Goal: Task Accomplishment & Management: Manage account settings

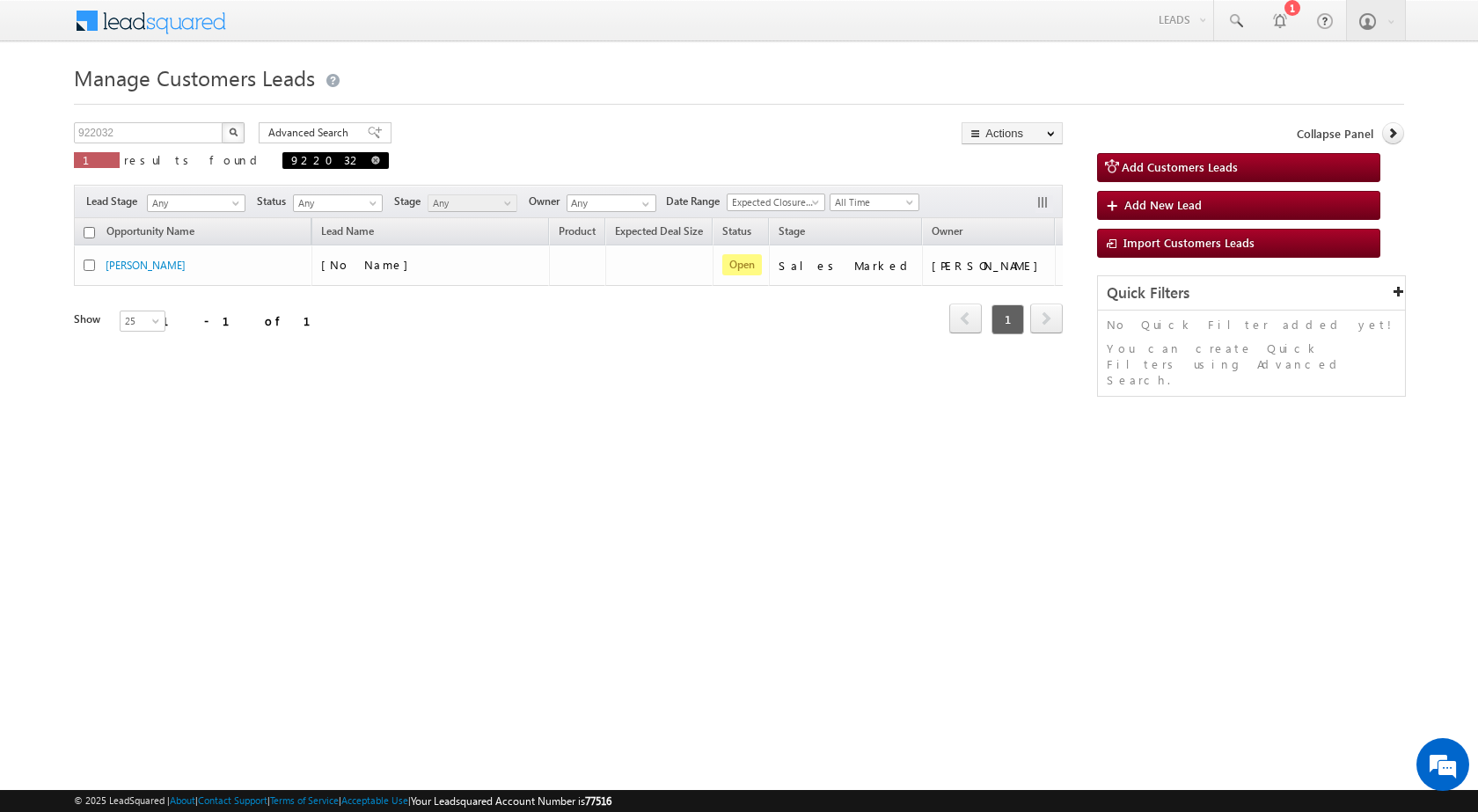
drag, startPoint x: 236, startPoint y: 163, endPoint x: 83, endPoint y: 111, distance: 161.6
click at [371, 162] on span at bounding box center [376, 160] width 9 height 9
type input "Search Customers Leads"
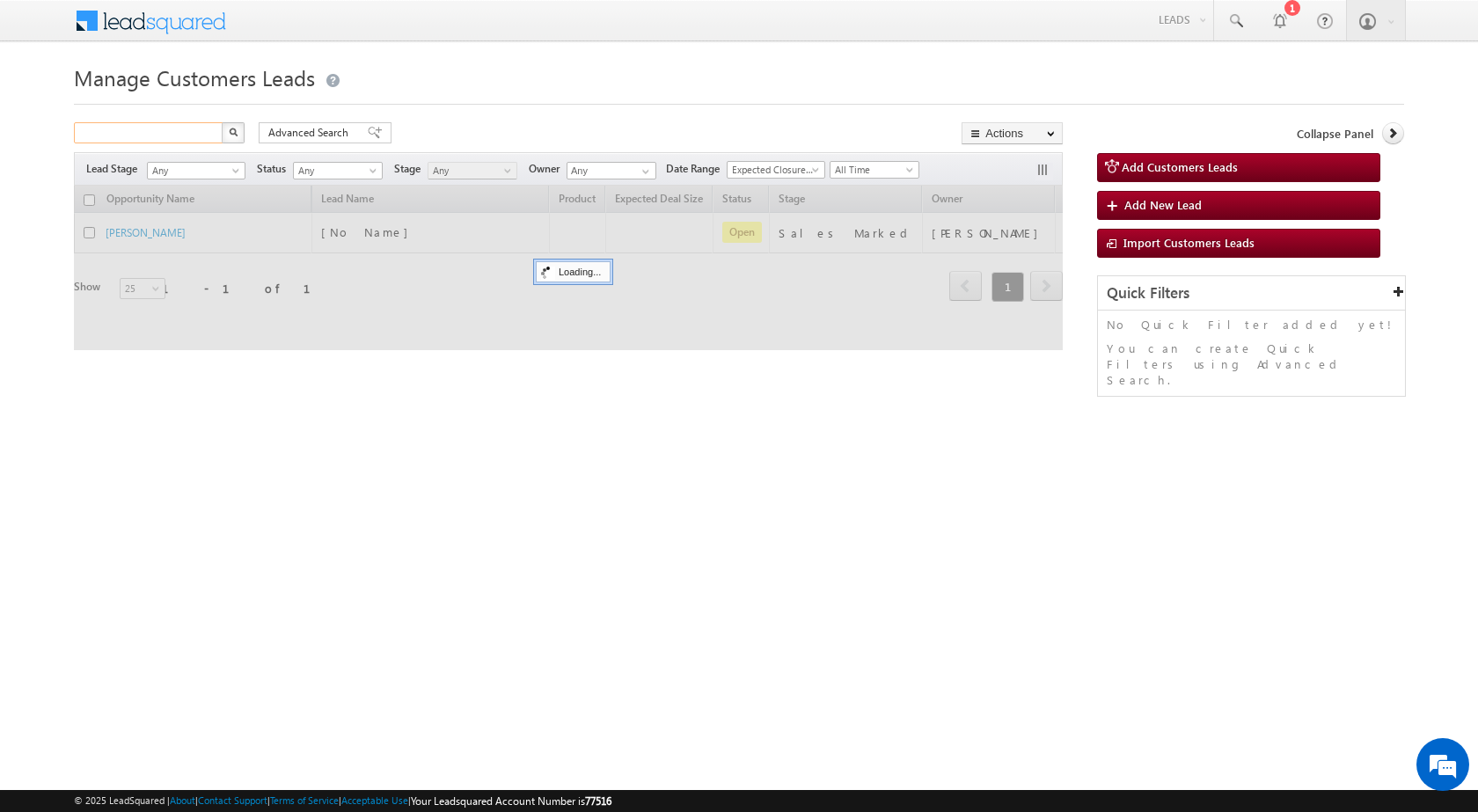
click at [107, 124] on input "text" at bounding box center [148, 133] width 150 height 22
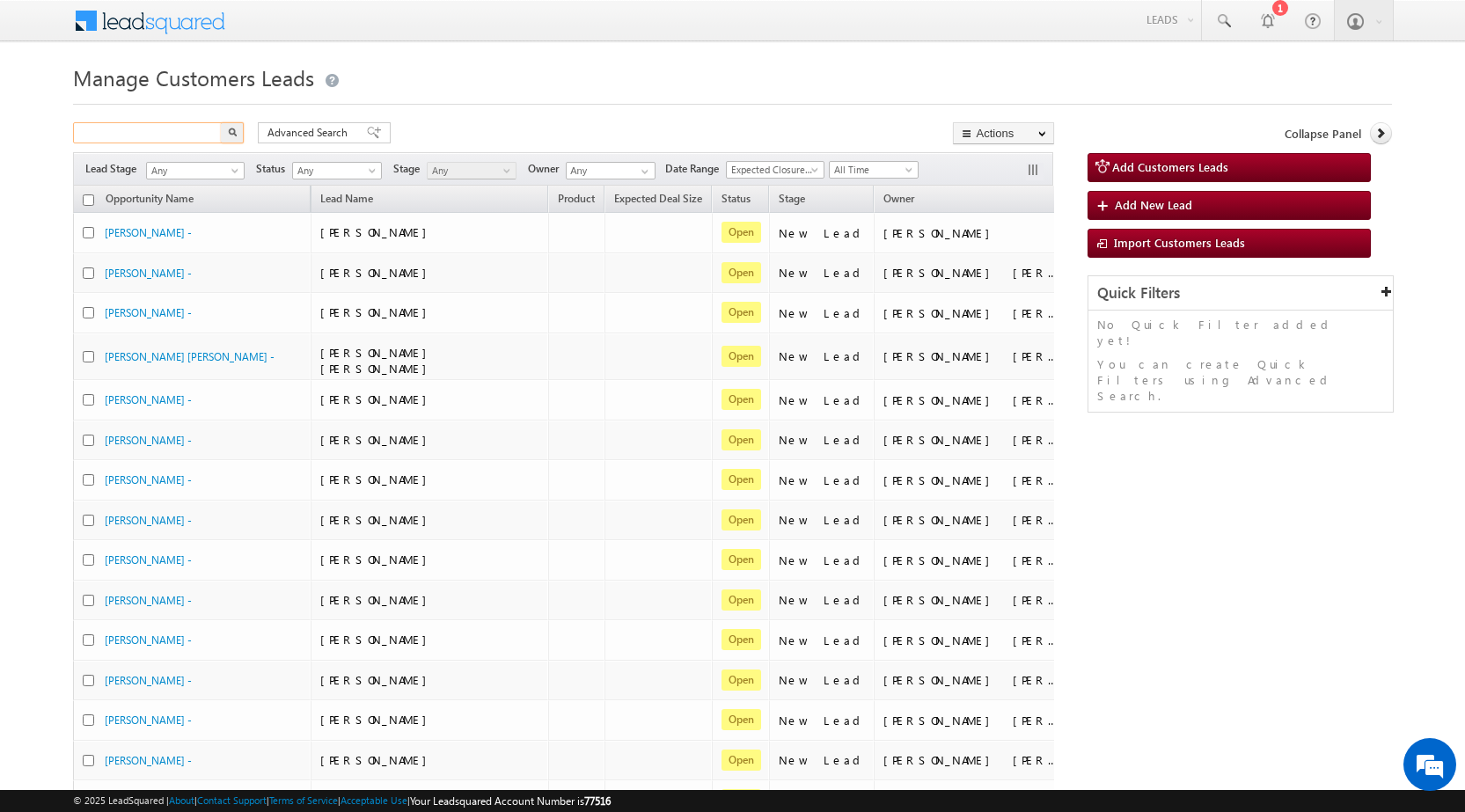
paste input "924872"
type input "924872"
click at [235, 134] on img "button" at bounding box center [233, 132] width 9 height 9
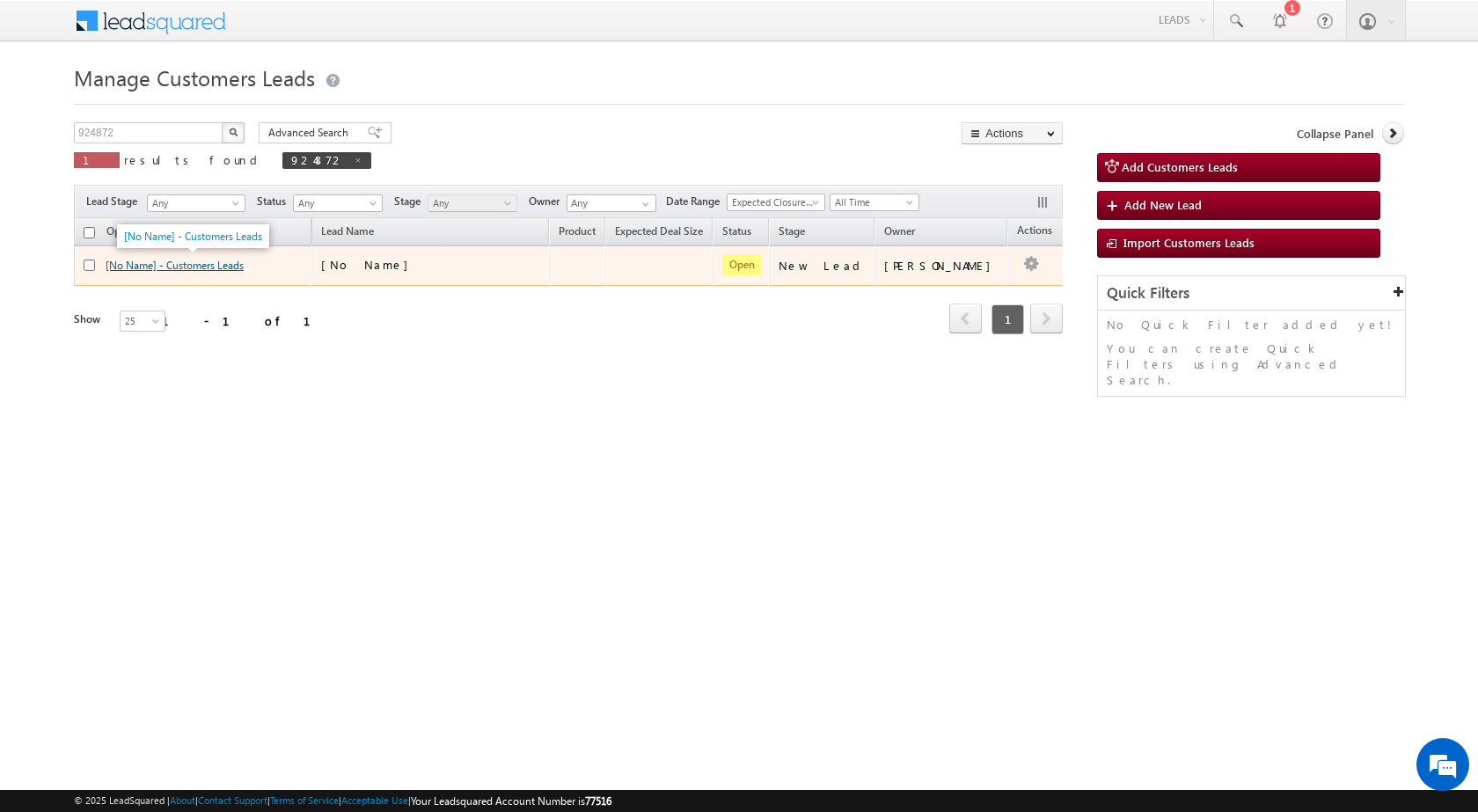
click at [235, 264] on link "[No Name] - Customers Leads" at bounding box center [175, 265] width 138 height 13
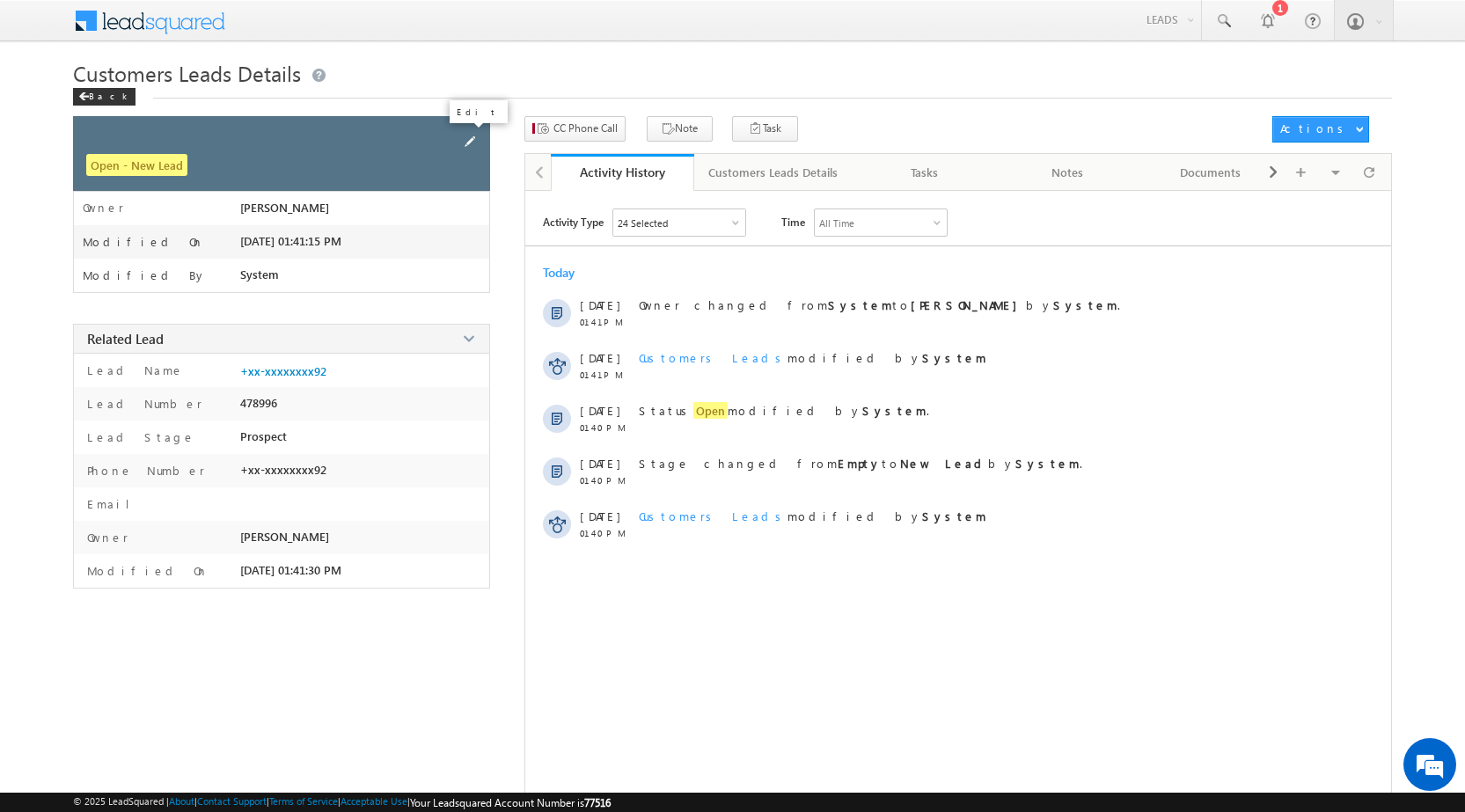
click at [465, 142] on span at bounding box center [470, 142] width 20 height 20
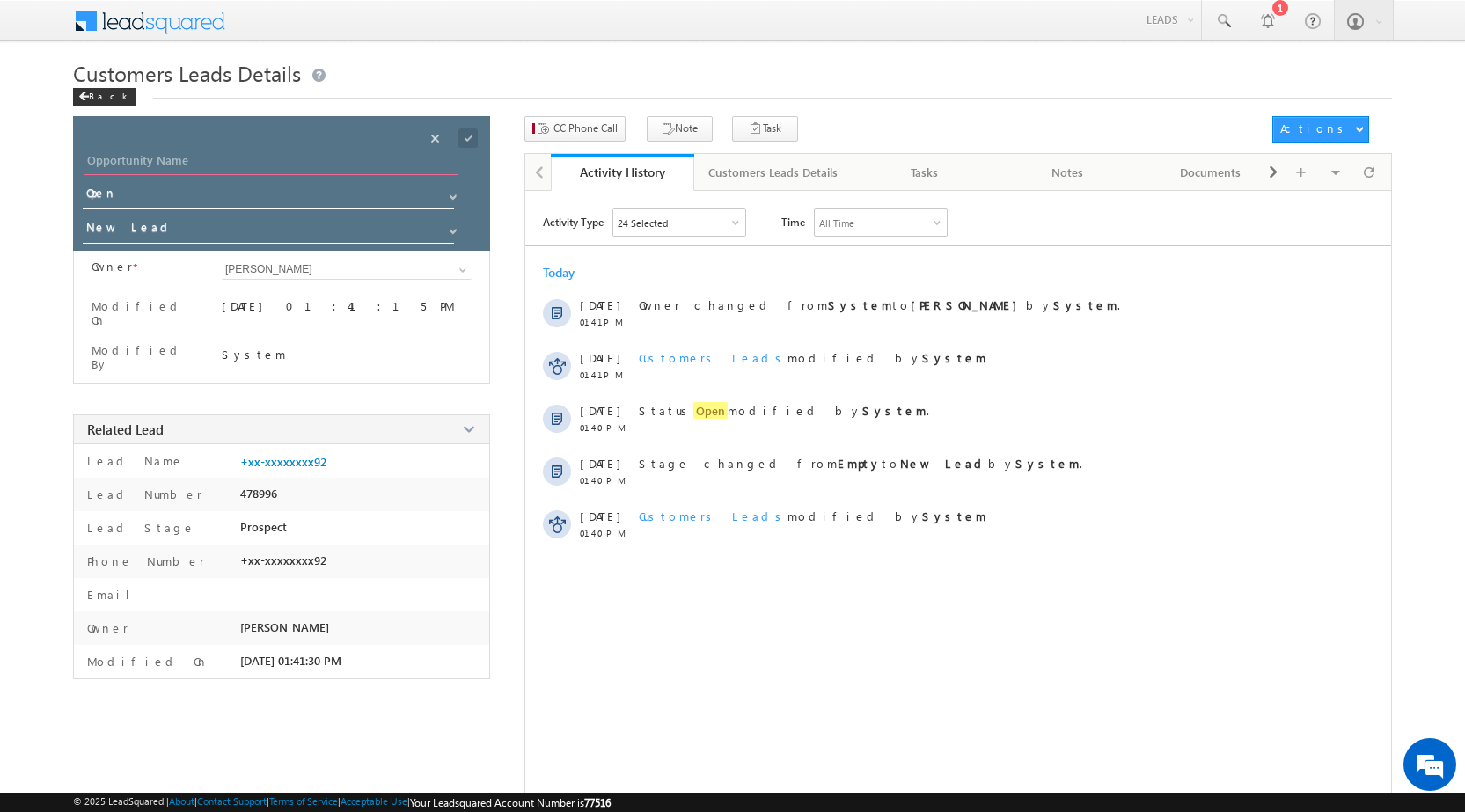
click at [209, 168] on input "Opportunity Name" at bounding box center [270, 162] width 374 height 24
paste input "[PERSON_NAME]"
type input "[PERSON_NAME]"
click at [177, 237] on input "New Lead" at bounding box center [269, 230] width 373 height 28
click at [449, 229] on span at bounding box center [454, 232] width 14 height 14
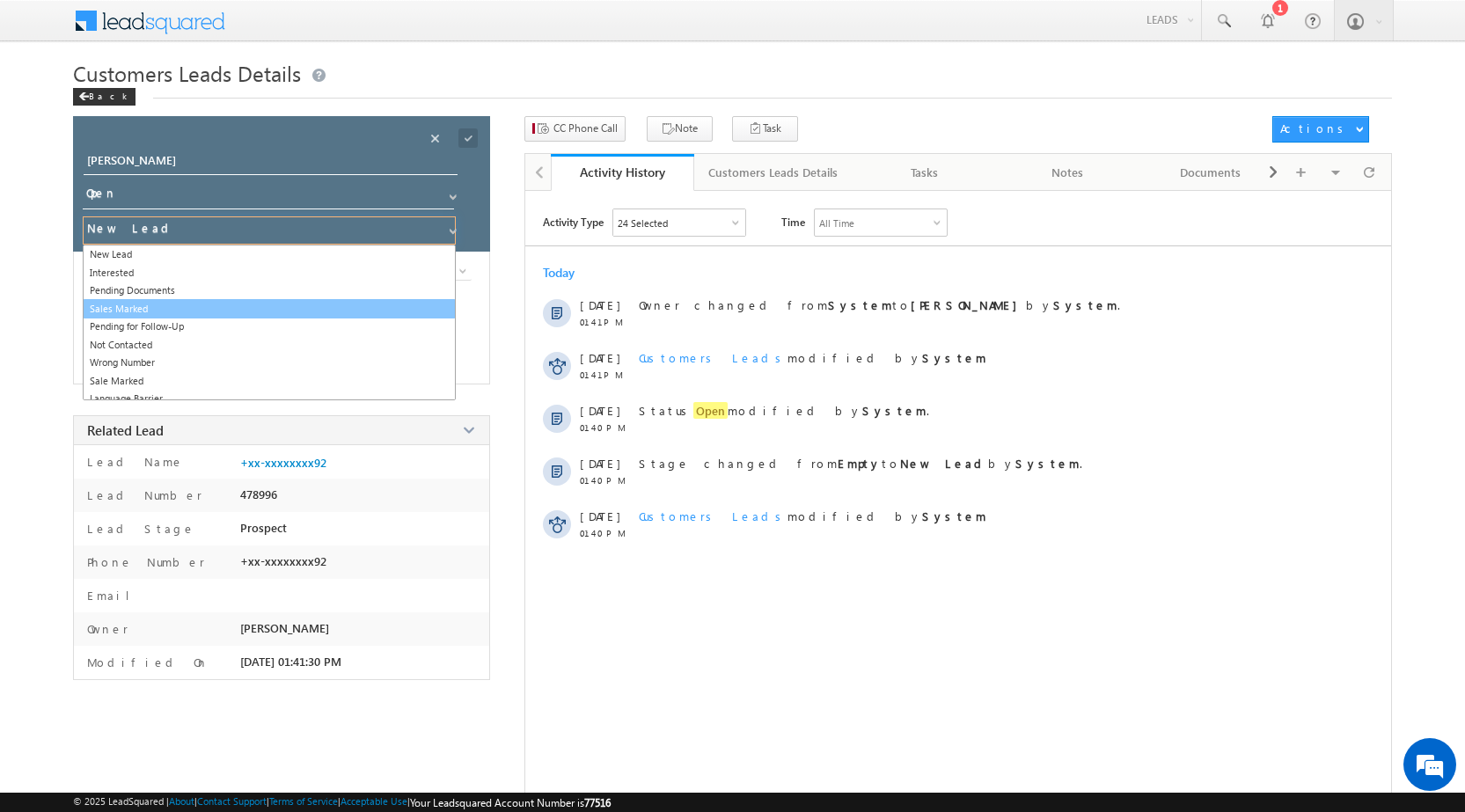
click at [260, 307] on link "Sales Marked" at bounding box center [269, 309] width 373 height 21
type input "Sales Marked"
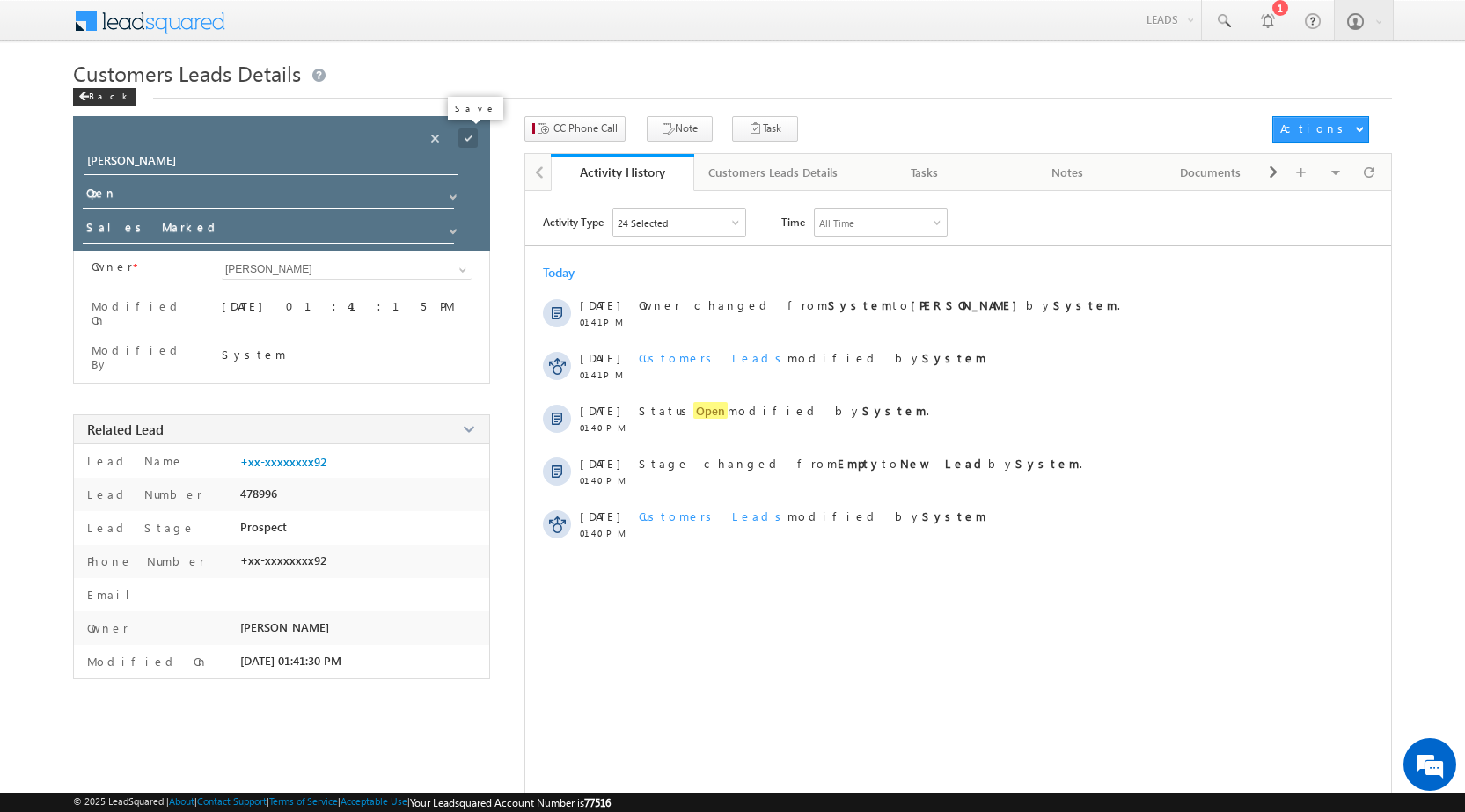
click at [467, 143] on span at bounding box center [468, 138] width 20 height 20
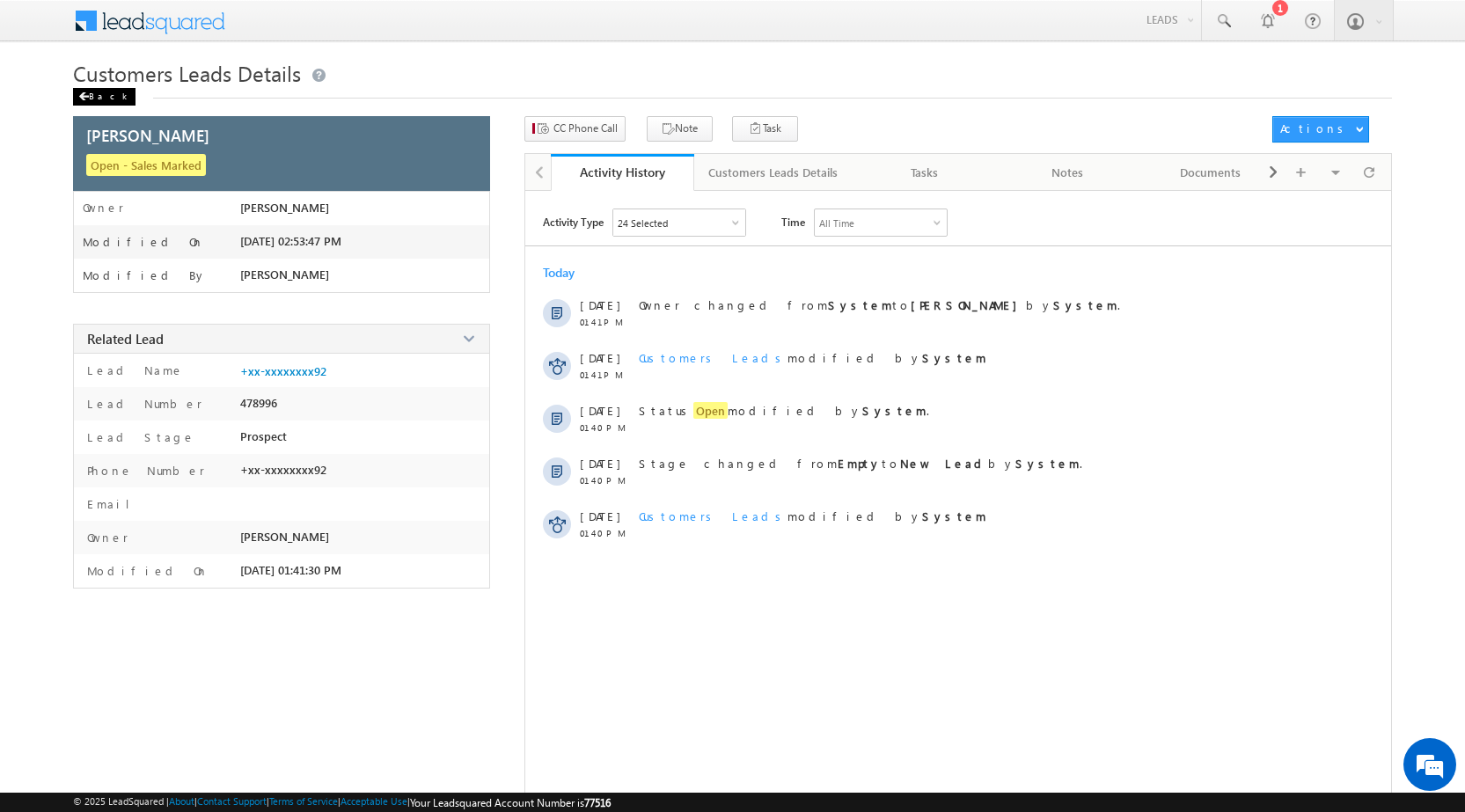
click at [102, 104] on div "Back" at bounding box center [104, 97] width 63 height 18
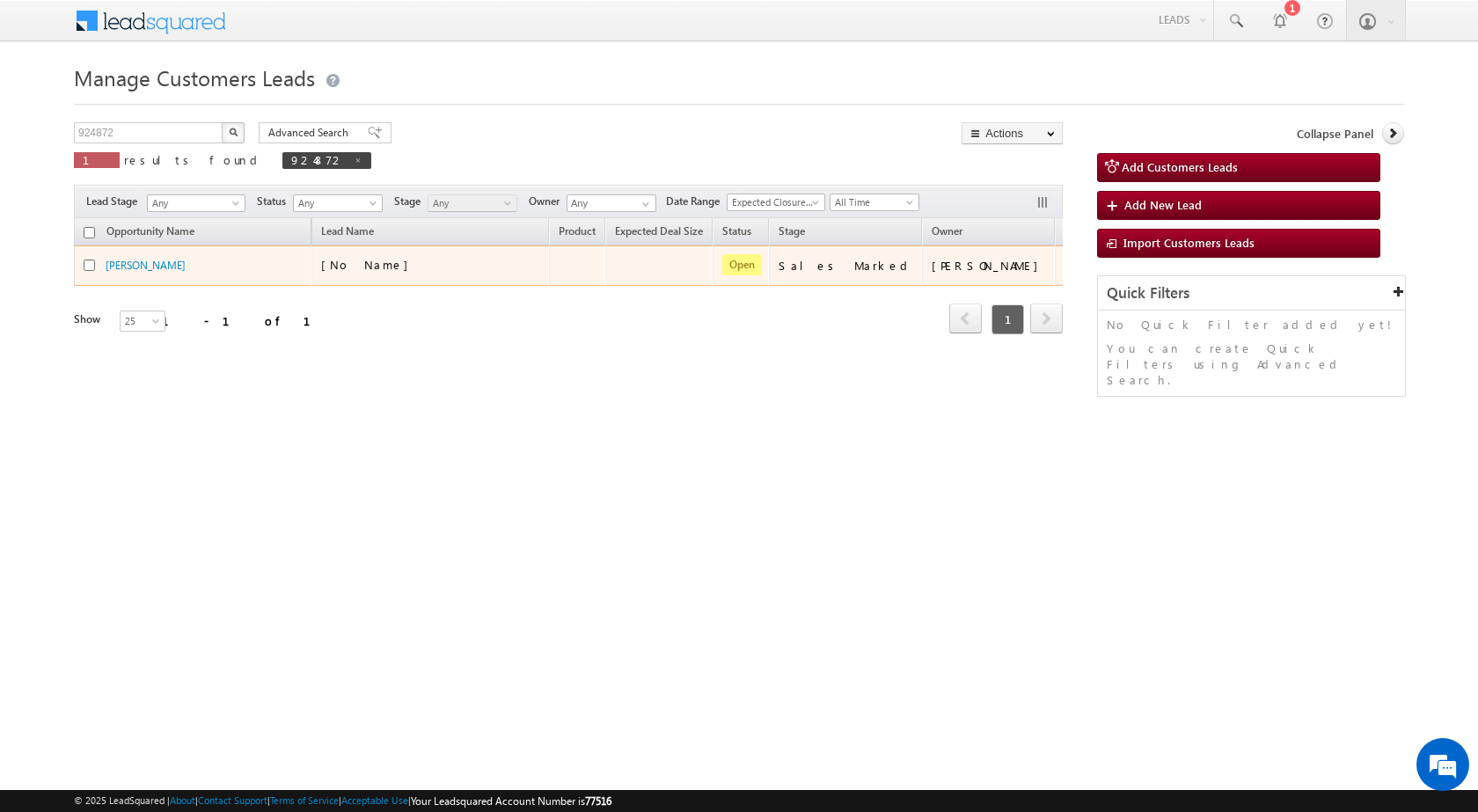
click at [1055, 269] on td "Edit Change Owner Change Stage Add Activity Add Task Delete" at bounding box center [1091, 265] width 73 height 40
click at [1000, 283] on link "Edit" at bounding box center [1044, 288] width 88 height 22
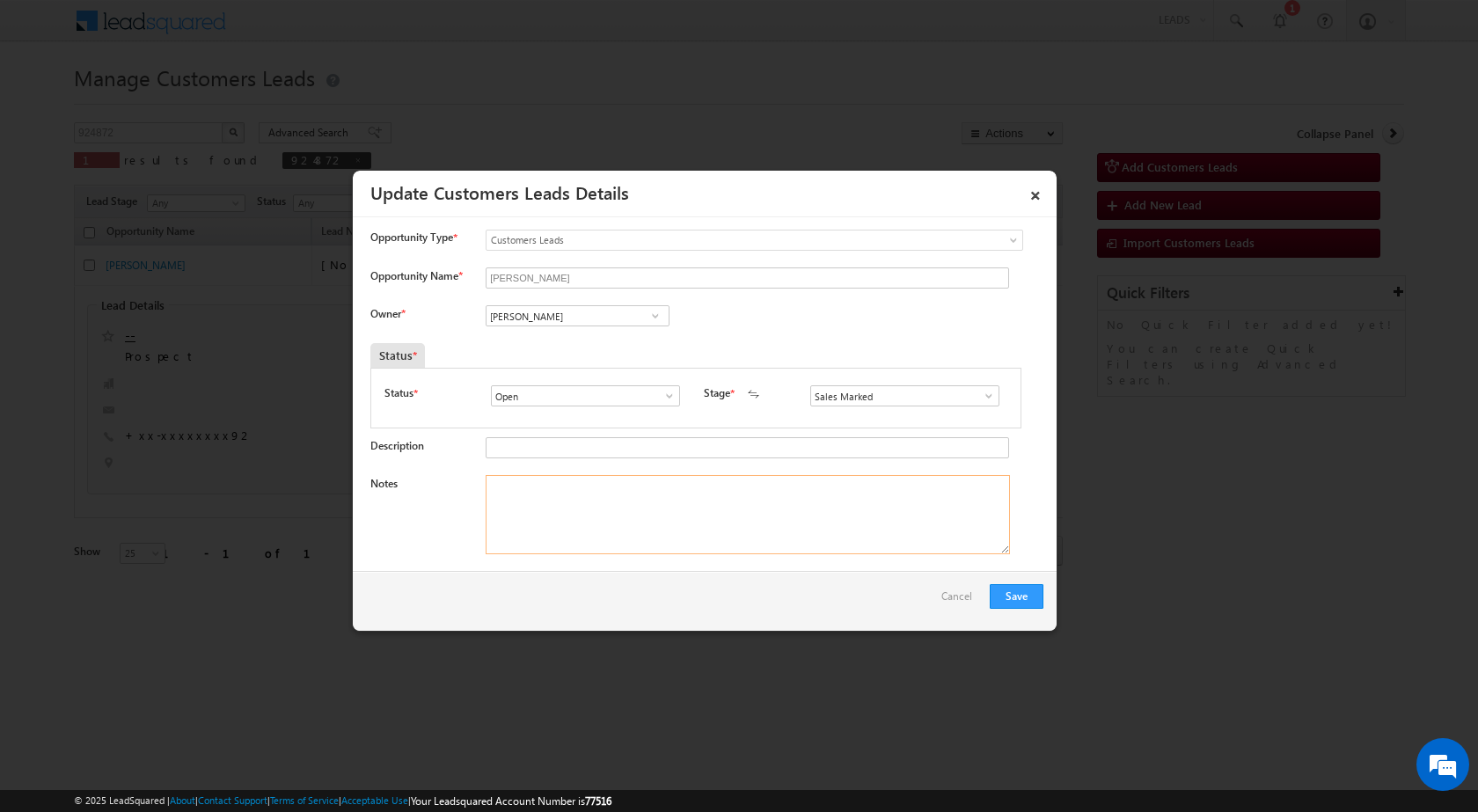
click at [590, 486] on textarea "Notes" at bounding box center [748, 515] width 525 height 79
click at [576, 322] on input "[PERSON_NAME]" at bounding box center [578, 316] width 184 height 22
paste input "[EMAIL_ADDRESS][DOMAIN_NAME]"
click at [578, 344] on span "[EMAIL_ADDRESS][DOMAIN_NAME]" at bounding box center [571, 350] width 158 height 13
type input "[PERSON_NAME]"
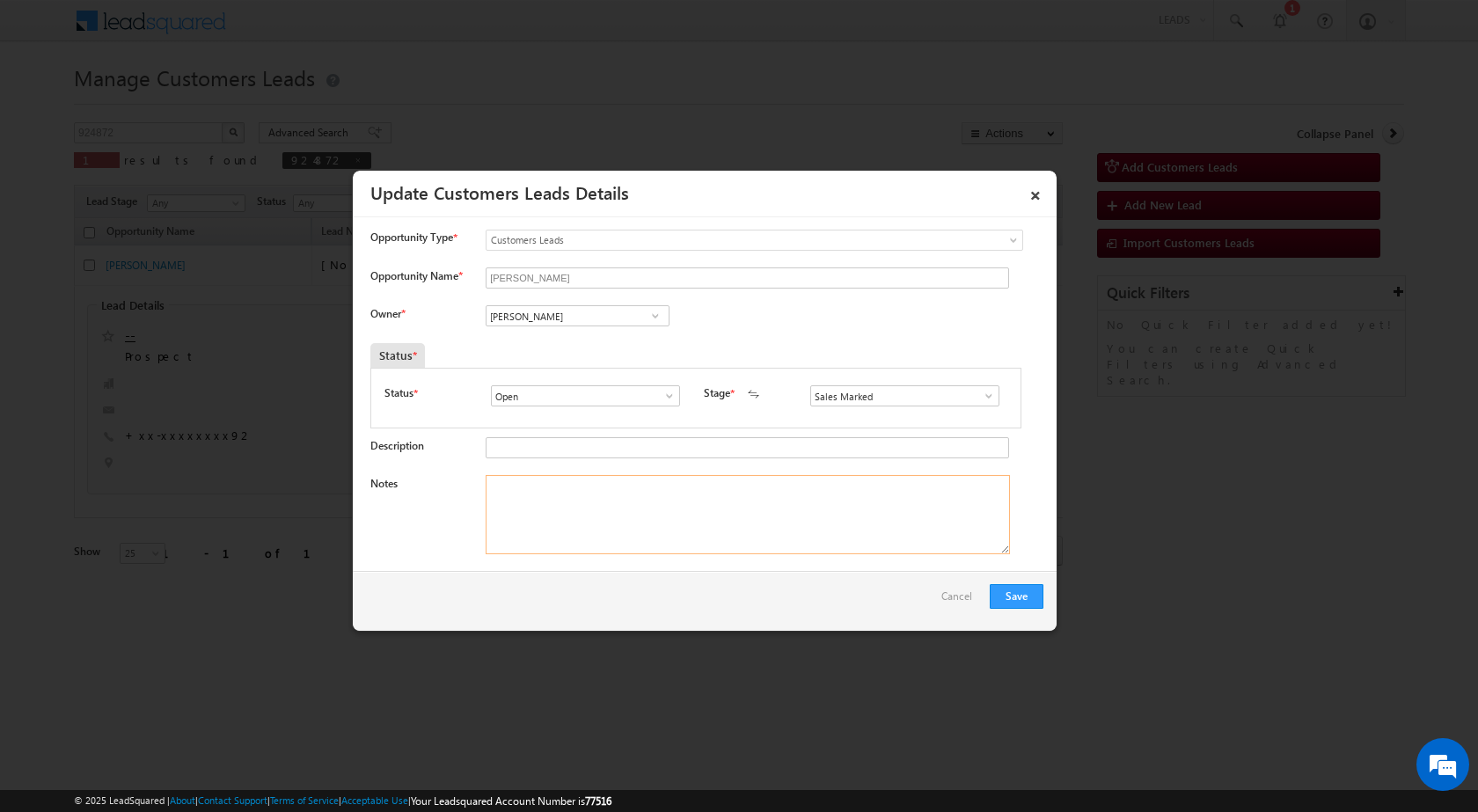
click at [589, 511] on textarea "Notes" at bounding box center [748, 515] width 525 height 79
paste textarea "Mobile no - [PHONE_NUMBER] / Name - [PERSON_NAME] / Construction / Lv - 10lac /…"
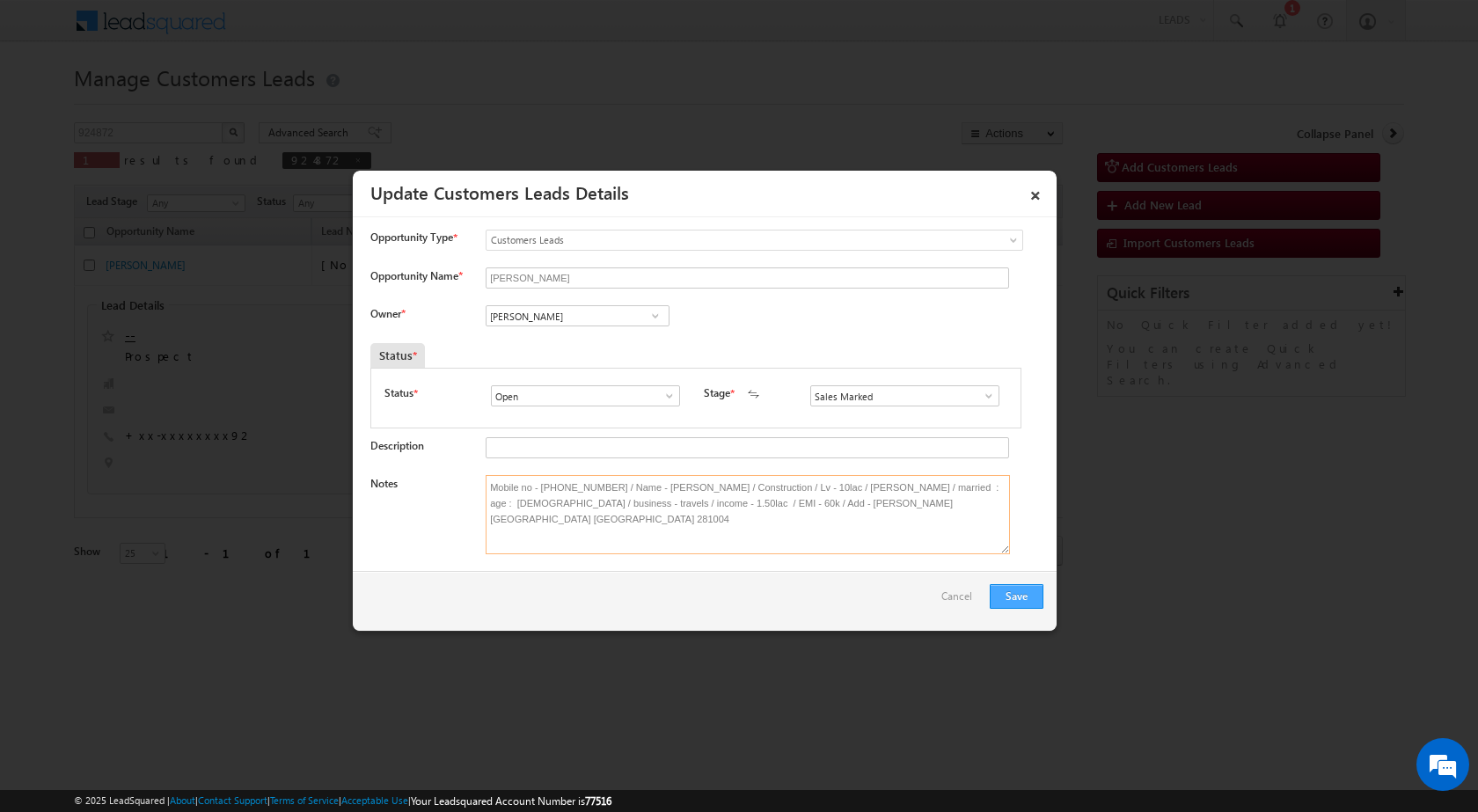
type textarea "Mobile no - [PHONE_NUMBER] / Name - [PERSON_NAME] / Construction / Lv - 10lac /…"
click at [1005, 597] on button "Save" at bounding box center [1017, 596] width 54 height 24
